Goal: Information Seeking & Learning: Check status

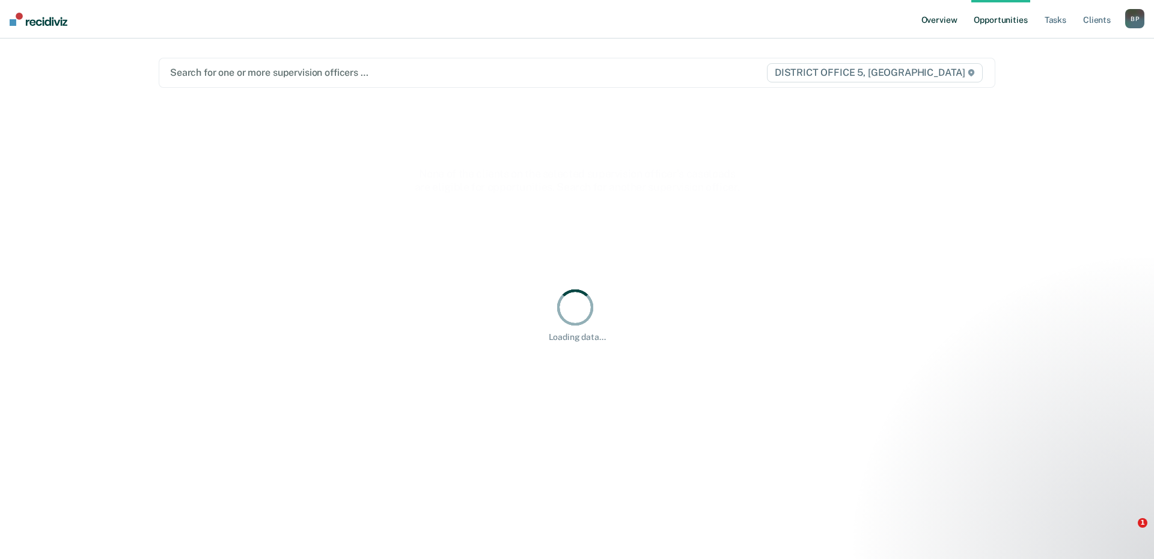
click at [937, 23] on link "Overview" at bounding box center [939, 19] width 41 height 38
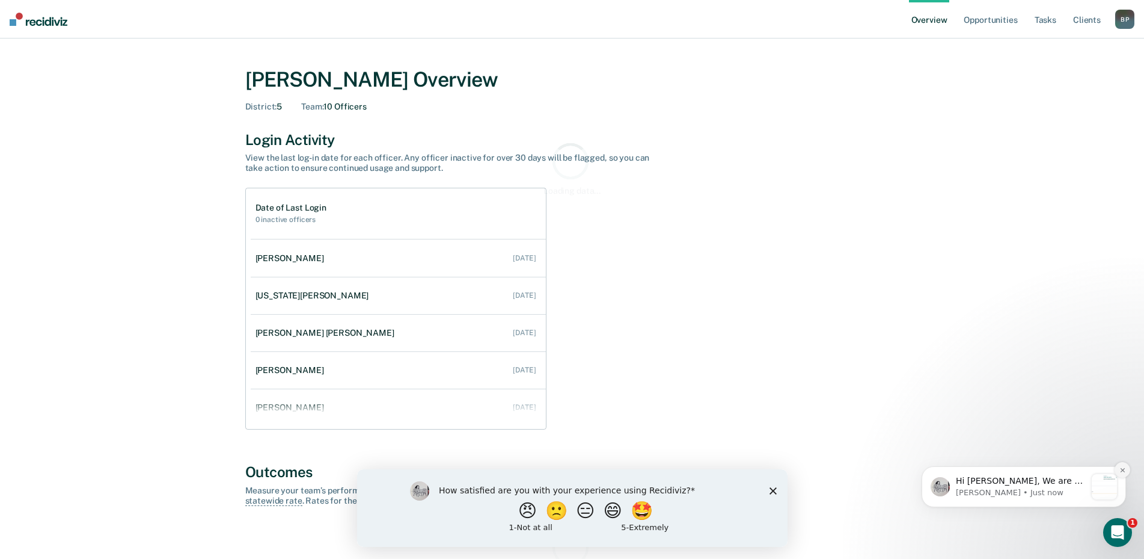
click at [1123, 469] on icon "Dismiss notification" at bounding box center [1123, 470] width 7 height 7
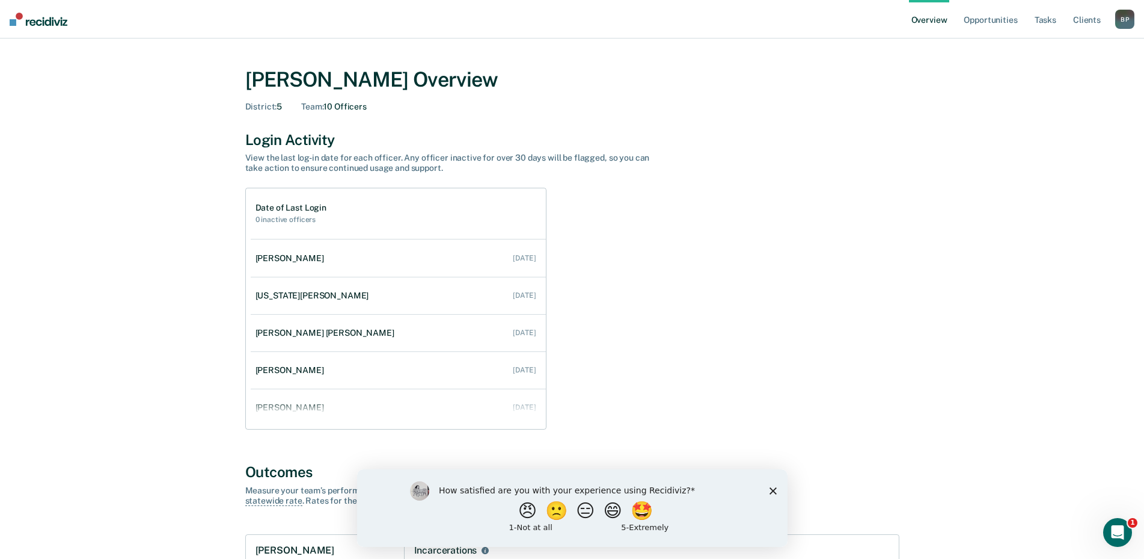
click at [854, 194] on div "Date of Last Login 0 inactive officers [PERSON_NAME] [DATE] [US_STATE][PERSON_N…" at bounding box center [572, 309] width 654 height 242
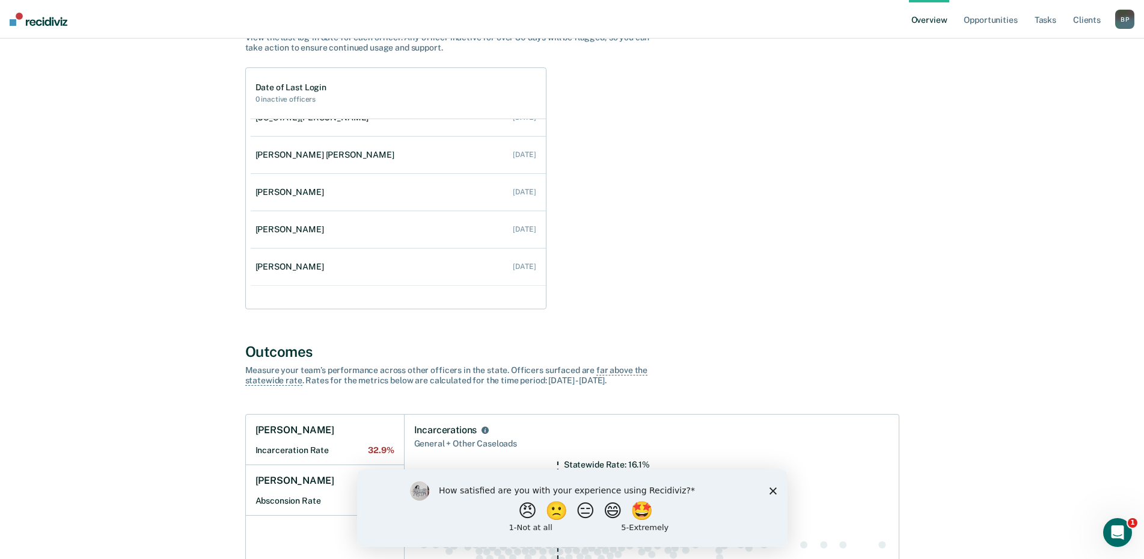
scroll to position [60, 0]
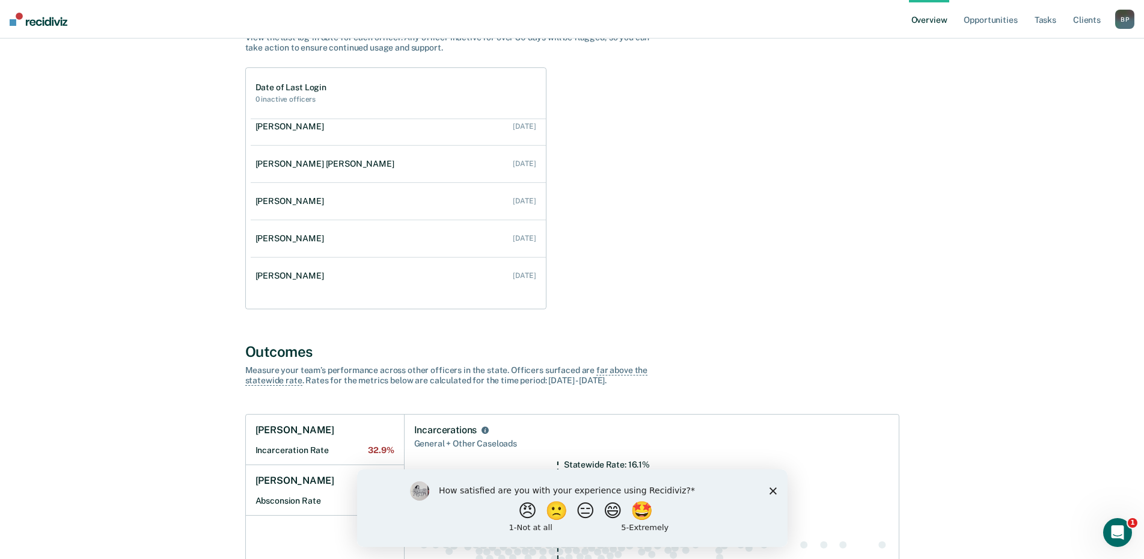
scroll to position [0, 0]
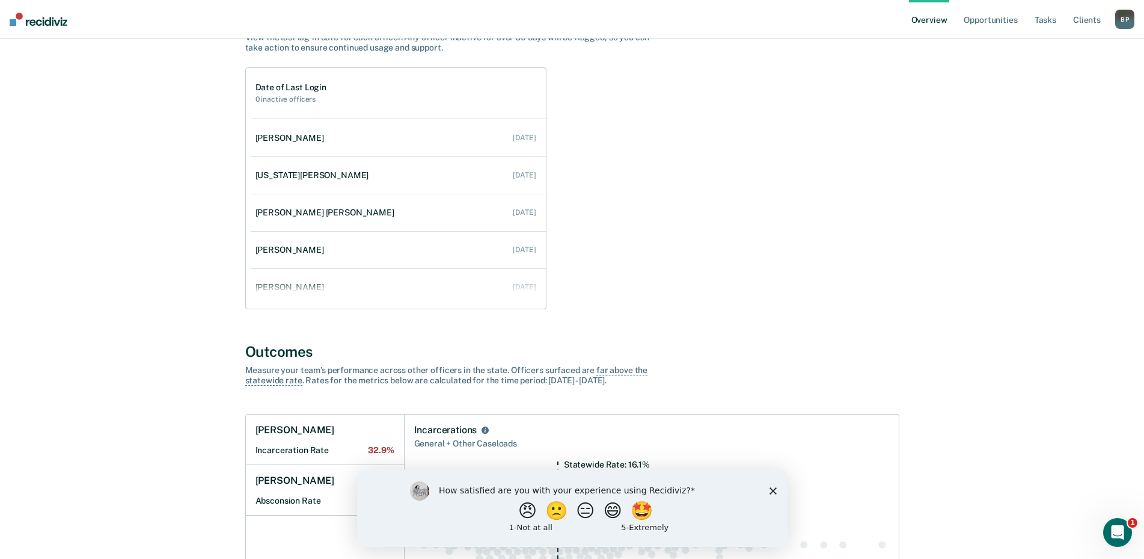
click at [779, 177] on div "Date of Last Login 0 inactive officers [PERSON_NAME] [DATE] [US_STATE][PERSON_N…" at bounding box center [572, 188] width 654 height 242
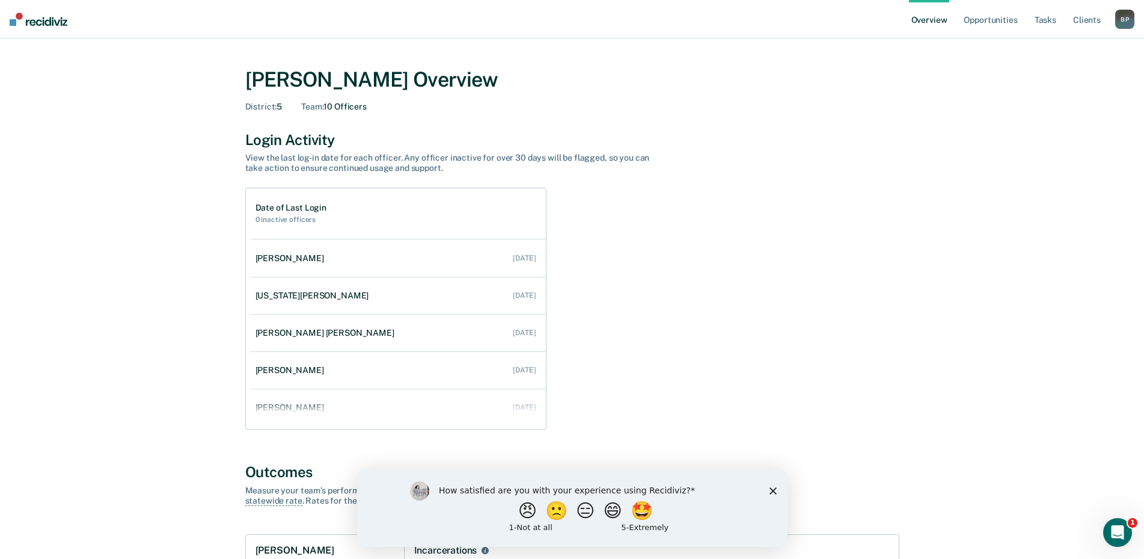
click at [585, 117] on div "[PERSON_NAME] Overview District : 5 Team : 10 Officers" at bounding box center [572, 87] width 654 height 69
click at [1110, 527] on icon "Open Intercom Messenger" at bounding box center [1116, 531] width 20 height 20
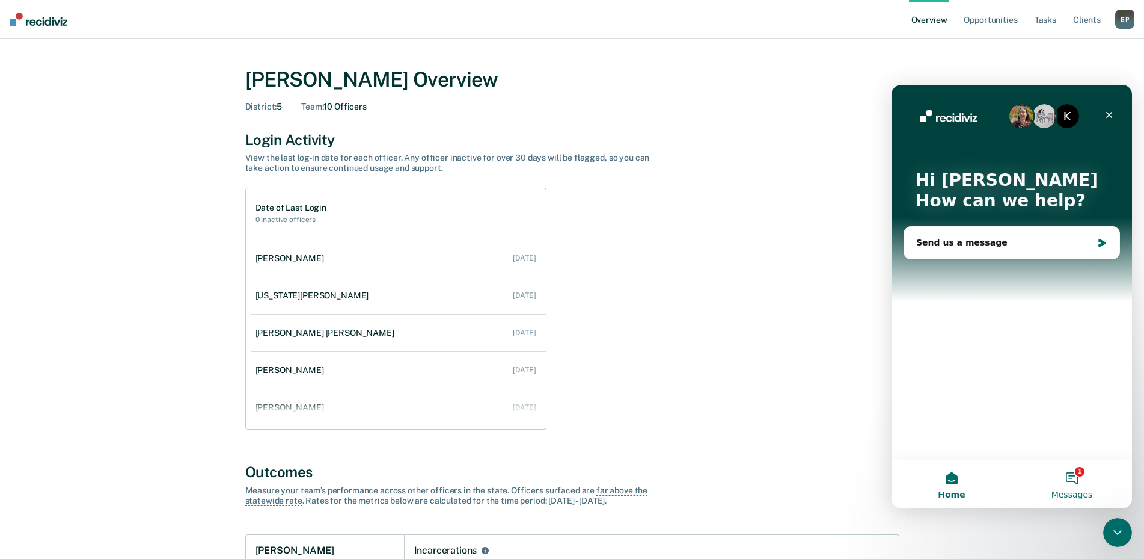
click at [1074, 486] on button "1 Messages" at bounding box center [1072, 484] width 120 height 48
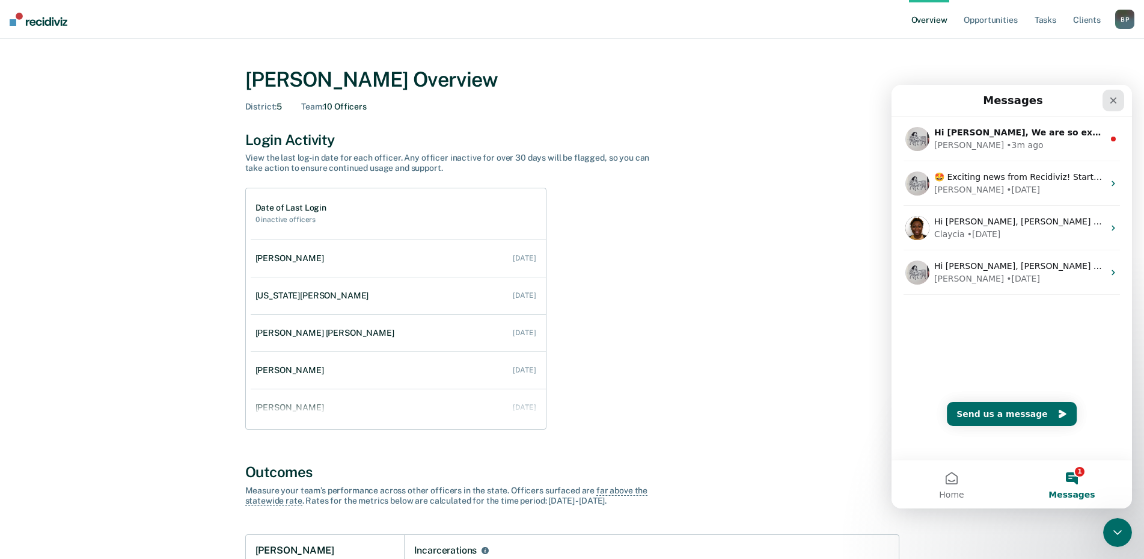
click at [1115, 99] on icon "Close" at bounding box center [1114, 100] width 7 height 7
